Goal: Find specific page/section: Find specific page/section

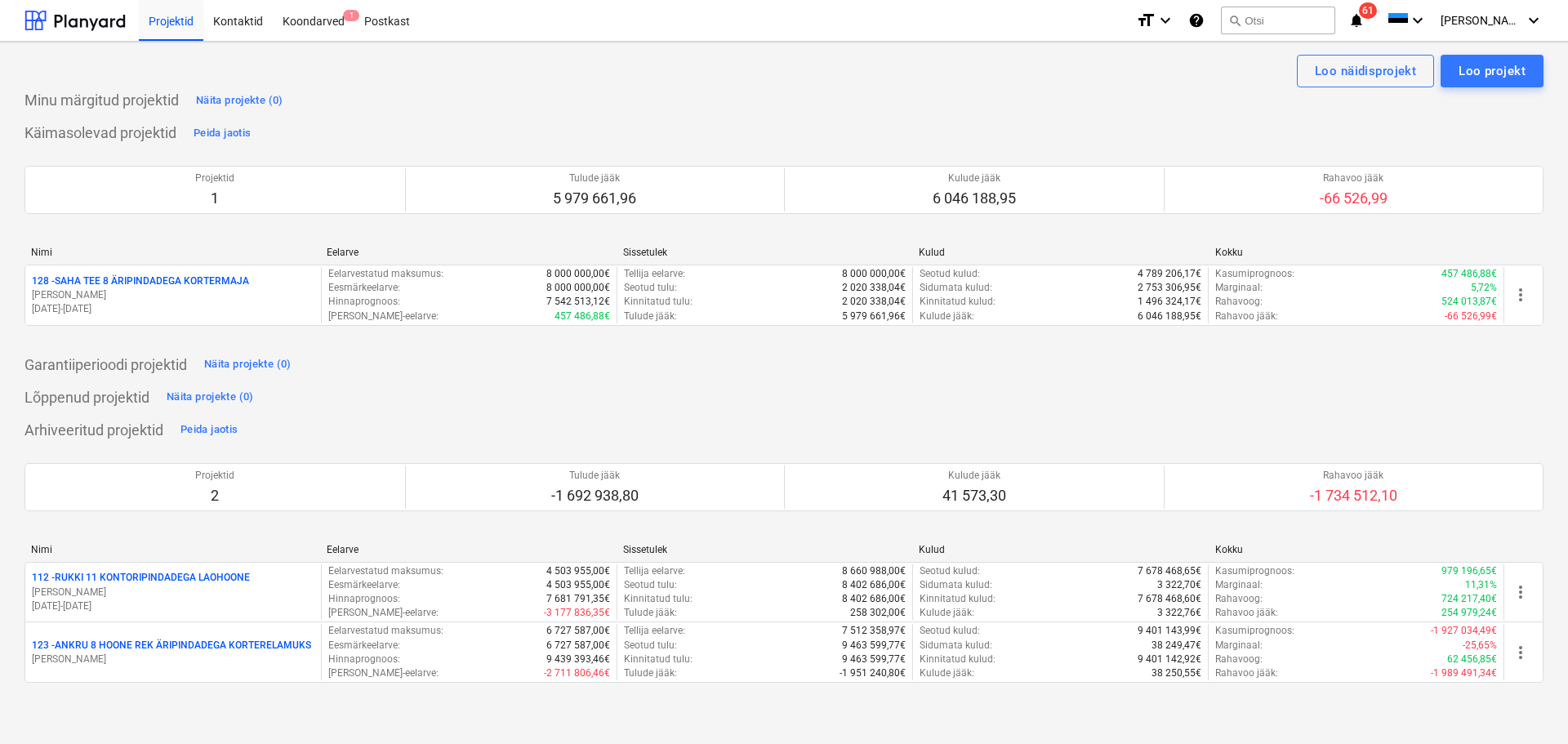
click at [103, 294] on p "[PERSON_NAME]" at bounding box center [173, 295] width 283 height 14
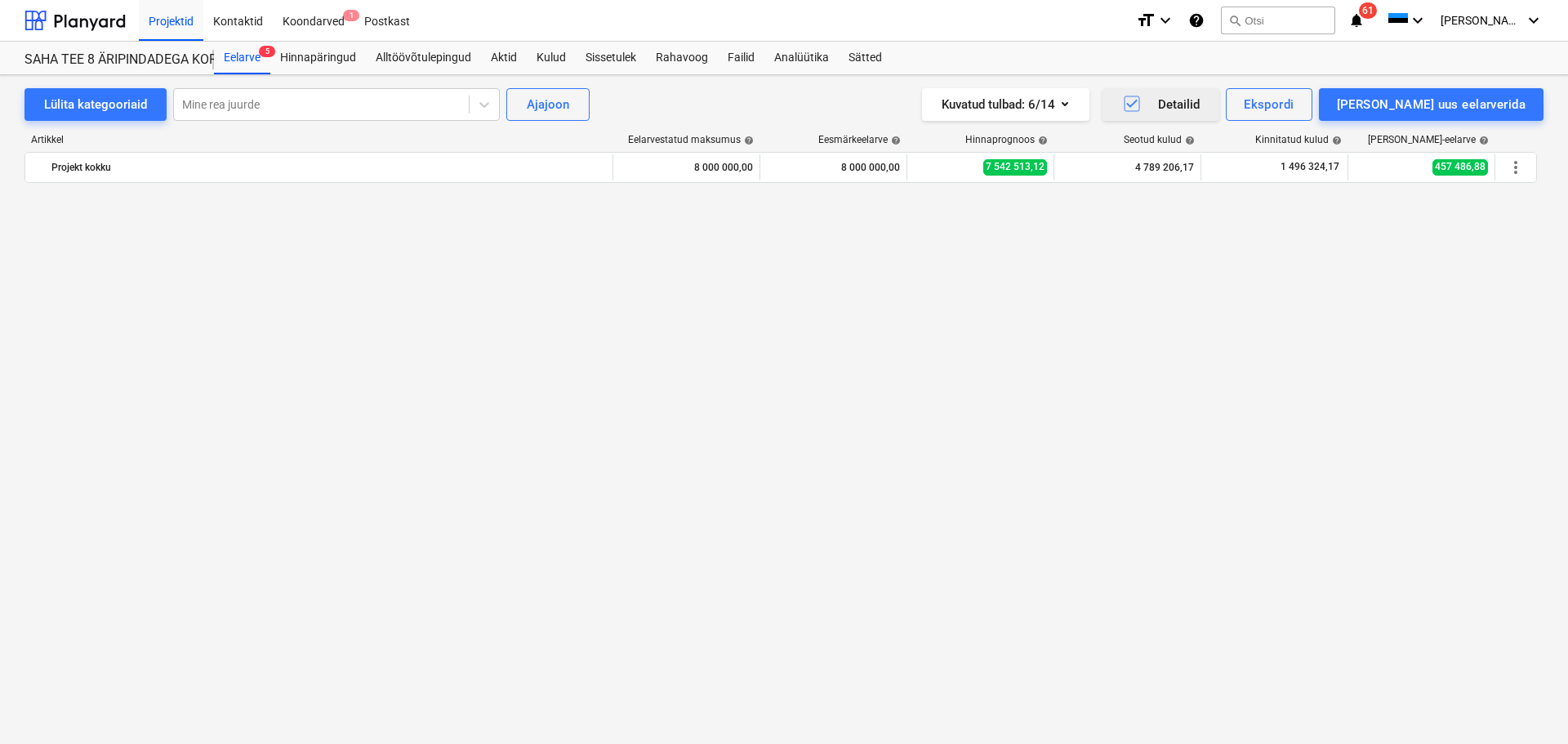
scroll to position [7401, 0]
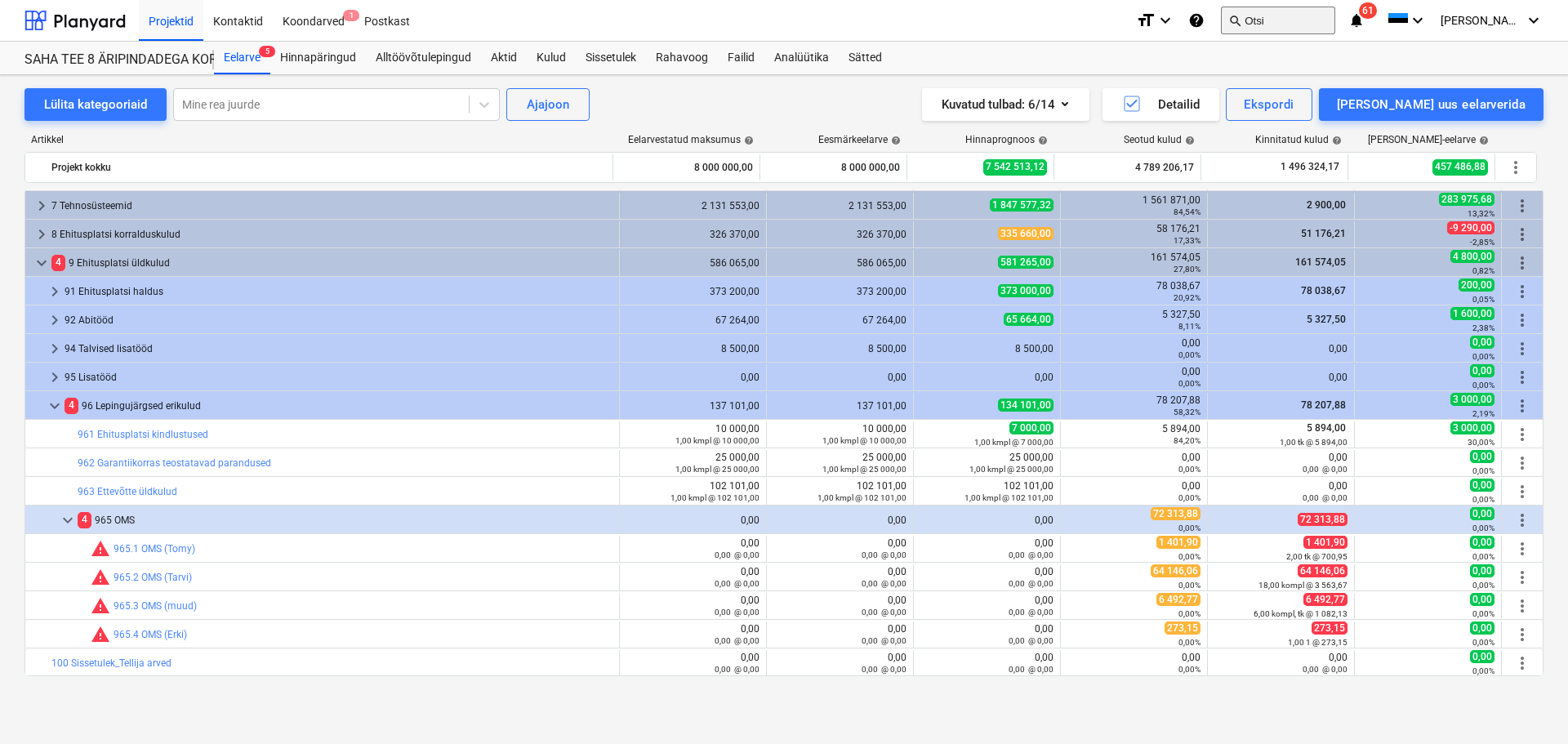
click at [1335, 16] on button "search Otsi" at bounding box center [1278, 20] width 114 height 28
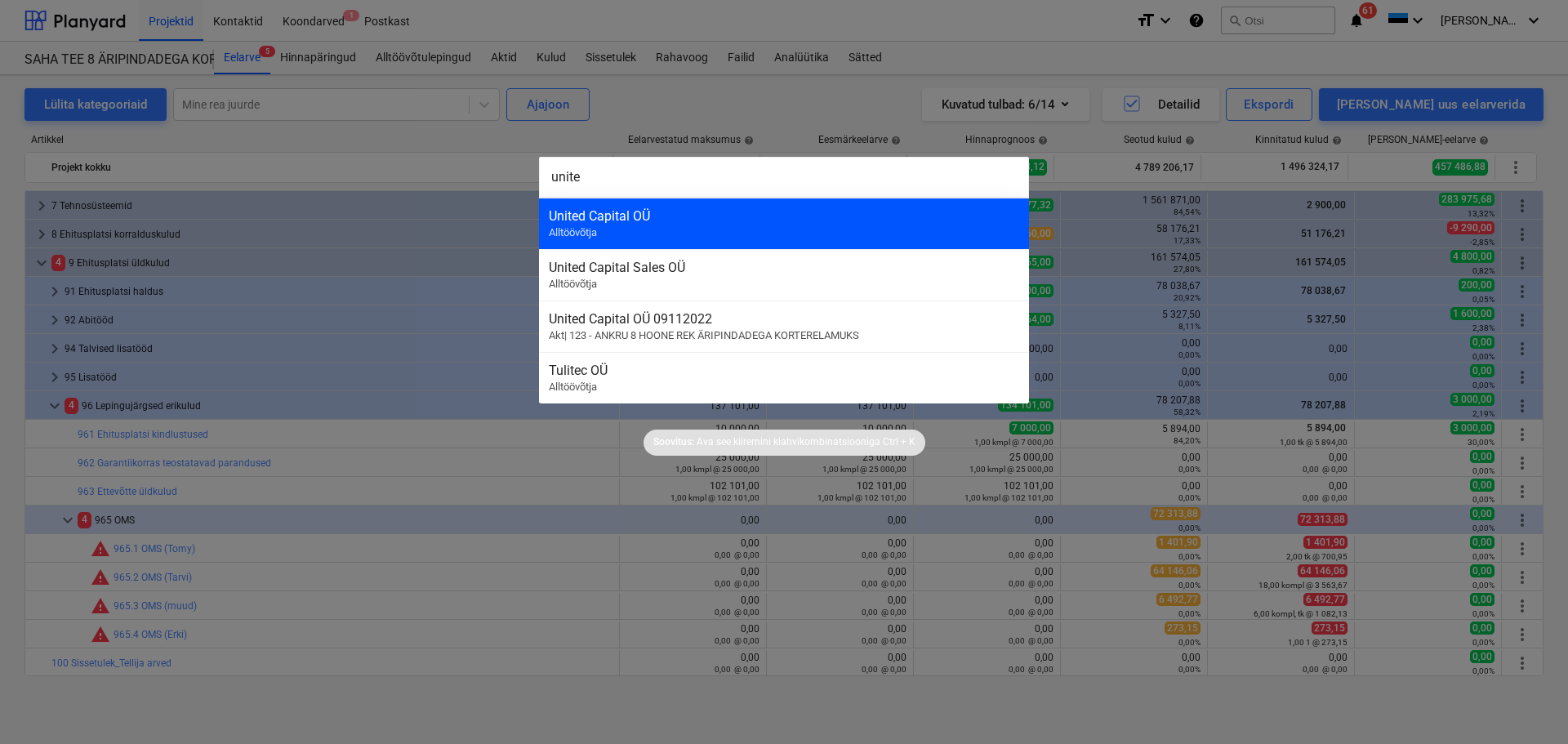
type input "unite"
click at [936, 232] on div "United Capital OÜ Alltöövõtja" at bounding box center [784, 223] width 490 height 51
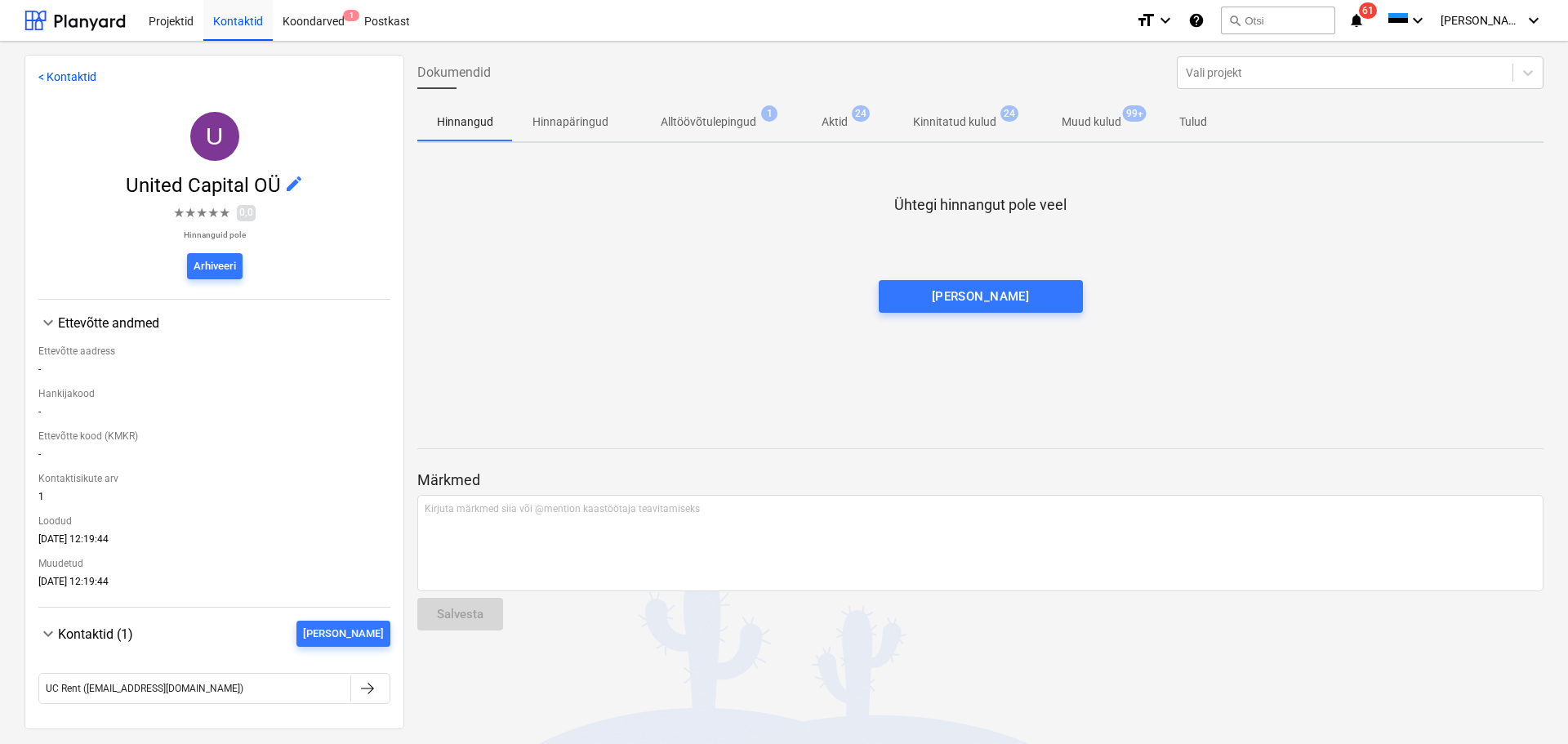
click at [1110, 127] on p "Muud kulud" at bounding box center [1092, 122] width 60 height 17
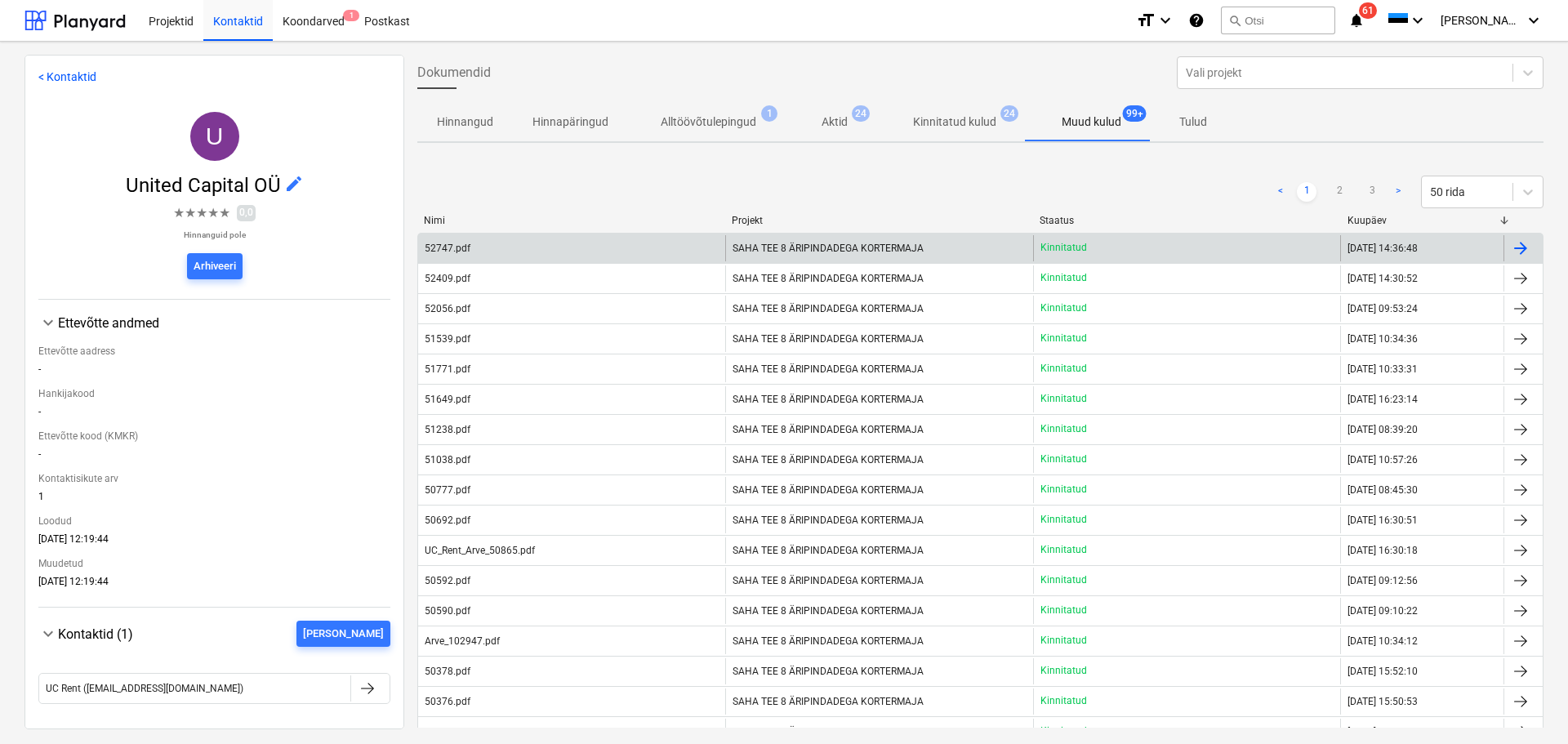
click at [767, 255] on div "SAHA TEE 8 ÄRIPINDADEGA KORTERMAJA" at bounding box center [878, 248] width 307 height 26
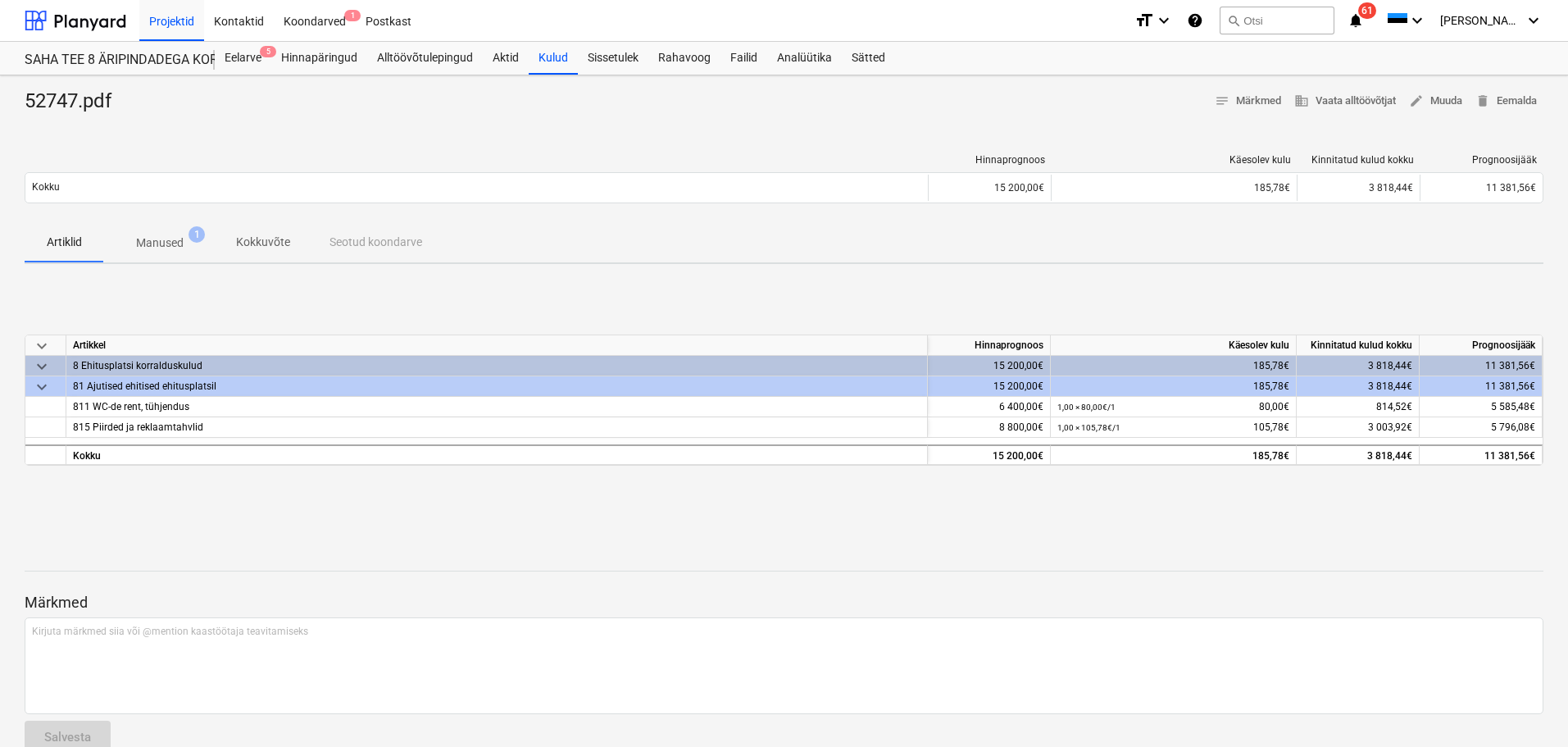
click at [185, 240] on span "Manused 1" at bounding box center [160, 243] width 74 height 18
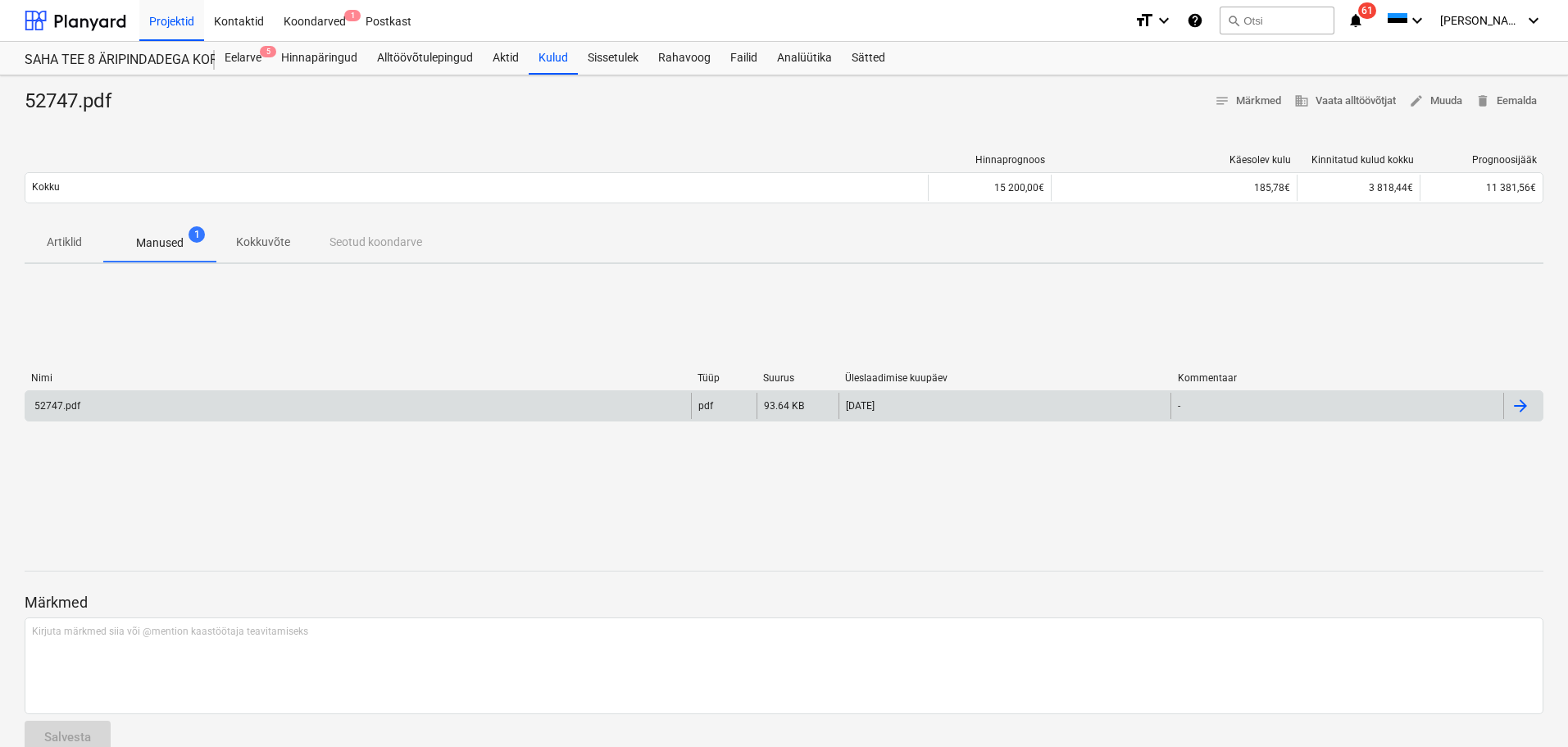
click at [128, 401] on div "52747.pdf" at bounding box center [358, 406] width 665 height 26
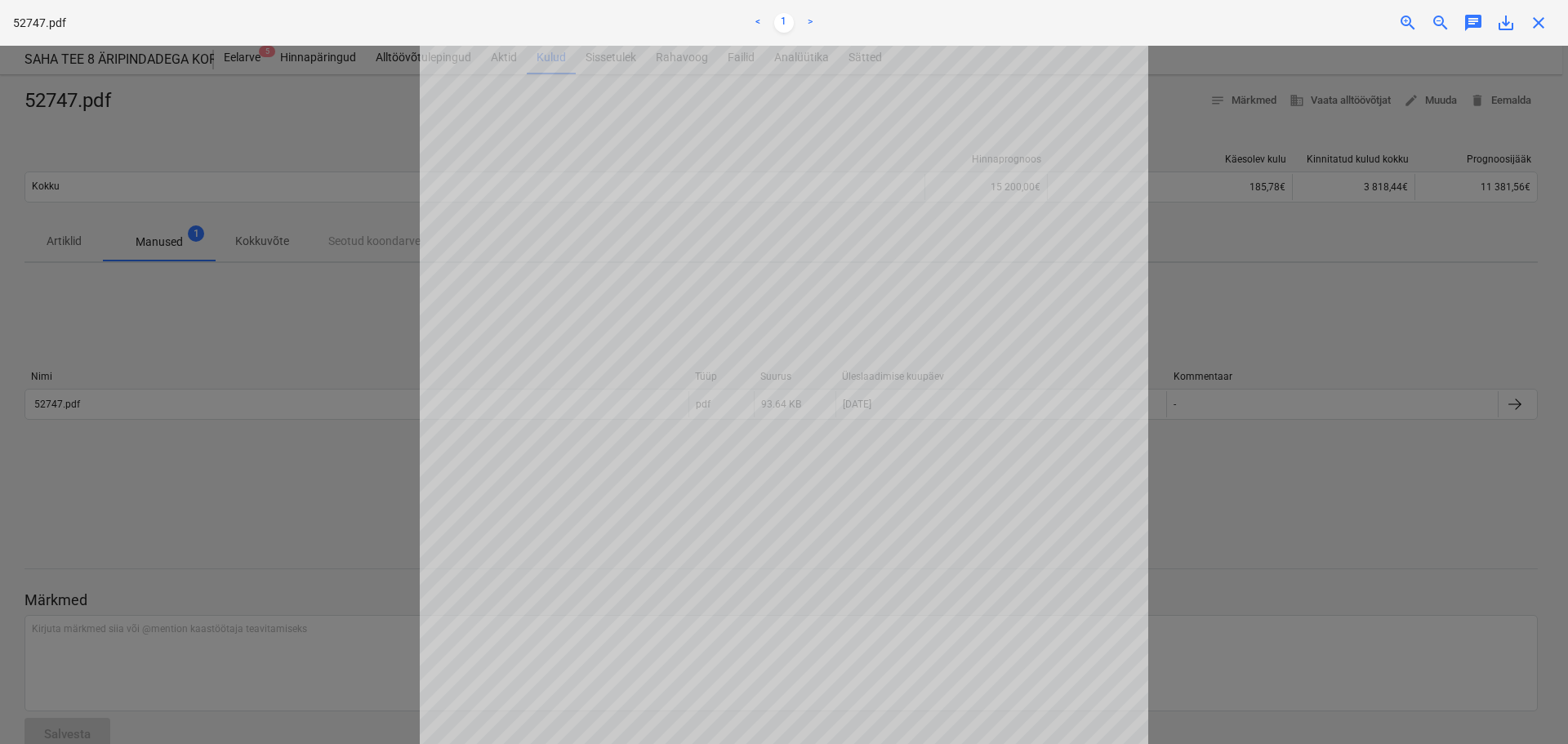
scroll to position [81, 0]
